Goal: Use online tool/utility: Utilize a website feature to perform a specific function

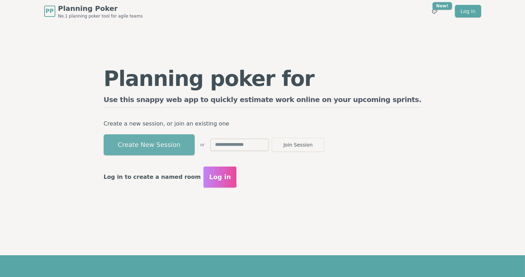
click at [185, 146] on button "Create New Session" at bounding box center [149, 144] width 91 height 21
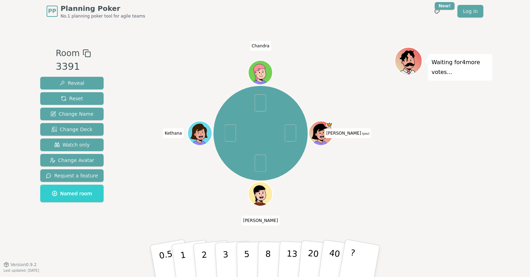
click at [469, 108] on div "Waiting for 4 more votes..." at bounding box center [444, 143] width 98 height 193
click at [359, 266] on button "?" at bounding box center [360, 261] width 44 height 58
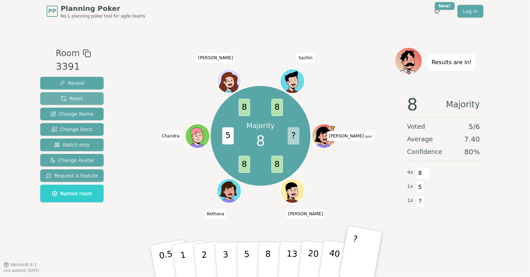
click at [78, 96] on span "Reset" at bounding box center [72, 98] width 22 height 7
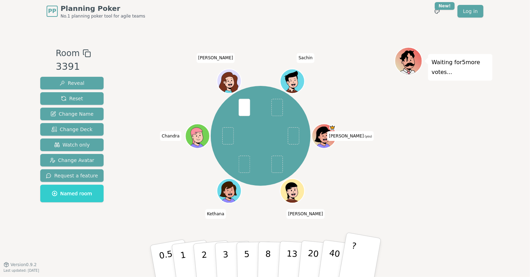
click at [348, 258] on button "?" at bounding box center [360, 261] width 44 height 58
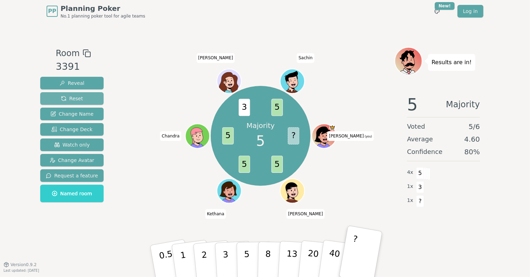
click at [73, 94] on button "Reset" at bounding box center [71, 98] width 63 height 13
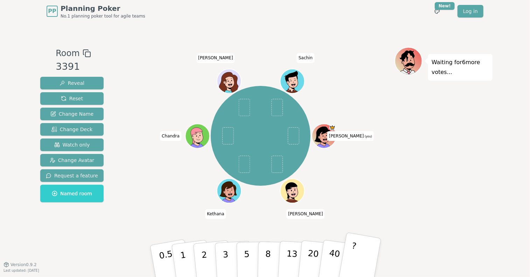
click at [361, 250] on button "?" at bounding box center [360, 261] width 44 height 58
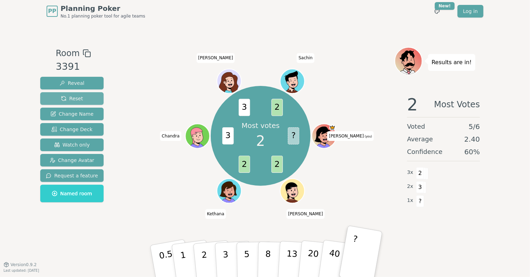
click at [78, 98] on span "Reset" at bounding box center [72, 98] width 22 height 7
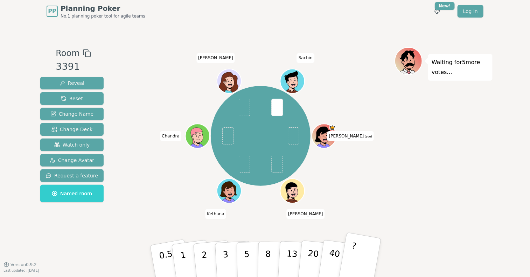
click at [362, 253] on button "?" at bounding box center [360, 261] width 44 height 58
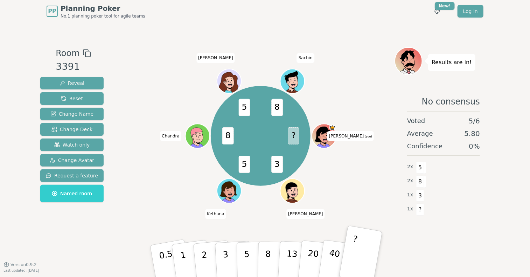
click at [509, 123] on div "PP Planning Poker No.1 planning poker tool for agile teams Toggle theme New! Lo…" at bounding box center [265, 138] width 530 height 277
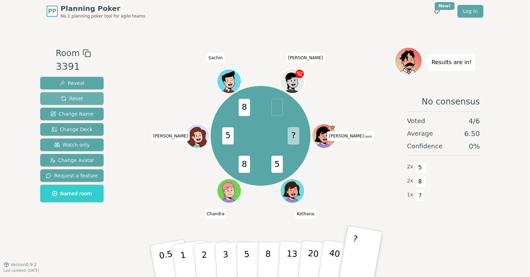
click at [72, 98] on span "Reset" at bounding box center [72, 98] width 22 height 7
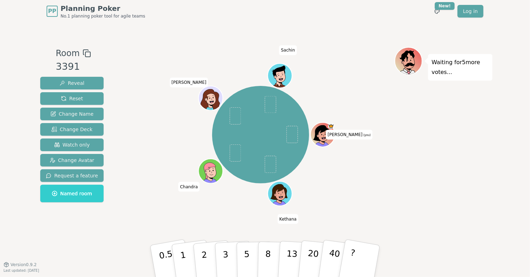
click at [26, 69] on div "PP Planning Poker No.1 planning poker tool for agile teams Toggle theme New! Lo…" at bounding box center [265, 138] width 530 height 277
click at [365, 251] on button "?" at bounding box center [360, 261] width 44 height 58
